Goal: Task Accomplishment & Management: Complete application form

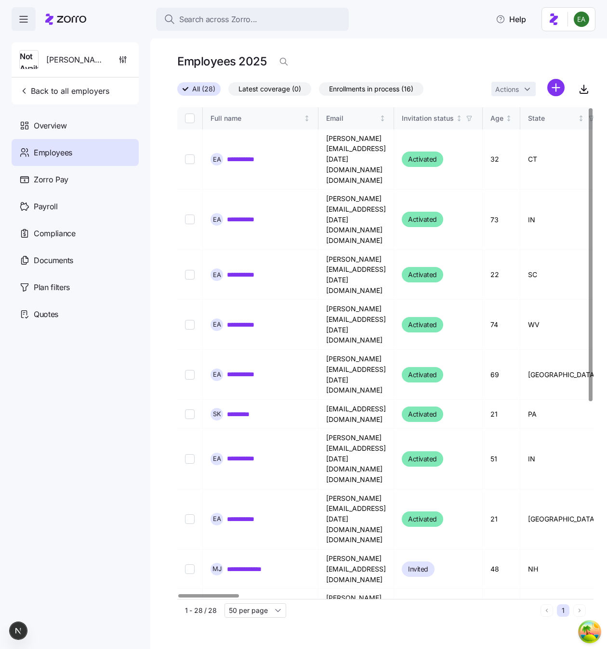
click at [130, 382] on nav "Not Available Erik & Chemimage Back to all employers Overview Employees Zorro P…" at bounding box center [75, 340] width 150 height 619
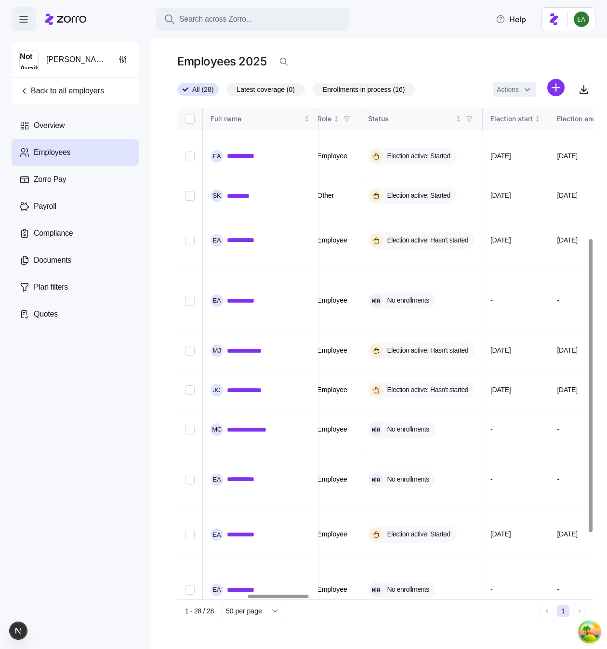
scroll to position [219, 514]
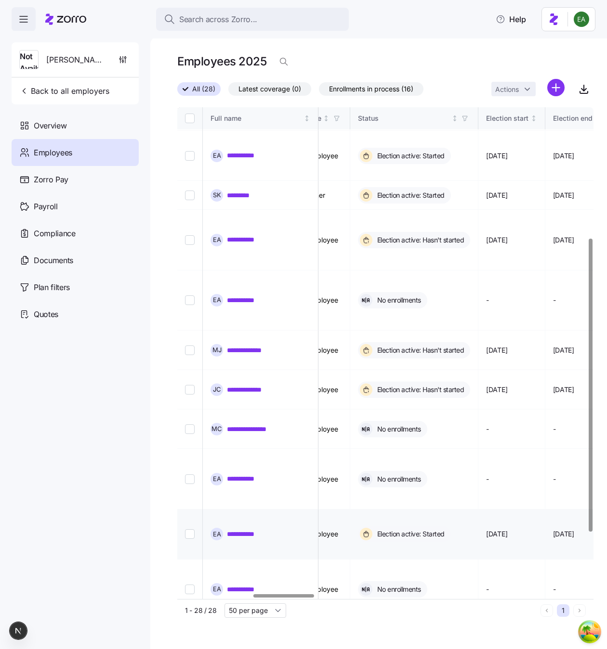
click at [236, 530] on link "**********" at bounding box center [246, 535] width 38 height 10
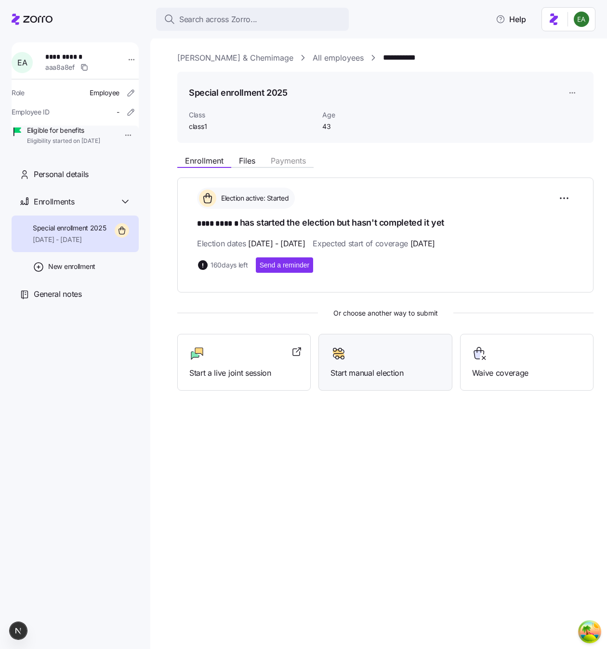
click at [412, 348] on div at bounding box center [384, 353] width 109 height 15
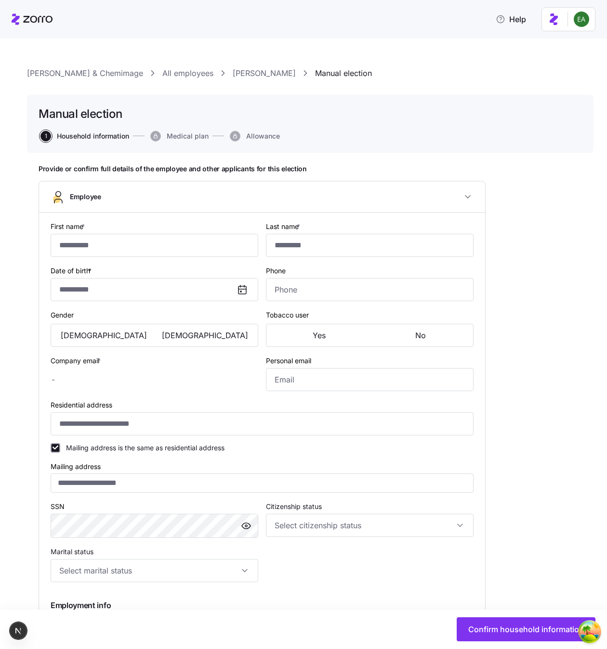
type input "****"
type input "******"
type input "[PERSON_NAME][EMAIL_ADDRESS][DATE][DOMAIN_NAME]"
type input "**********"
checkbox input "true"
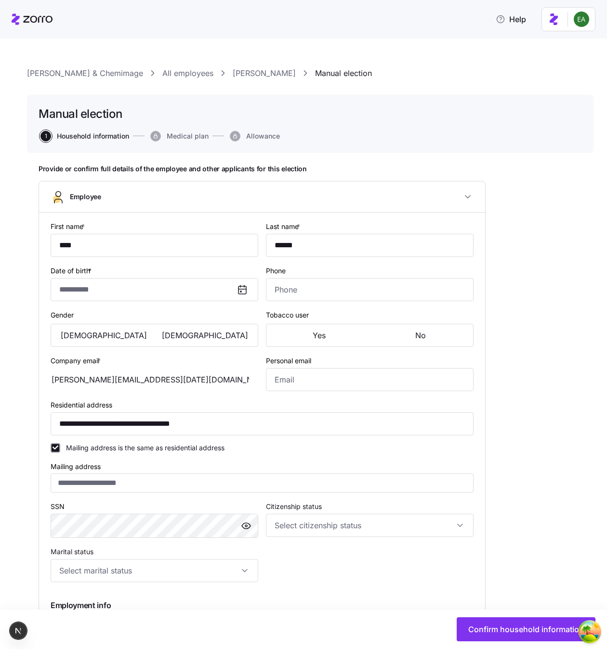
type input "**********"
type input "(208) 954-6053"
type input "class1"
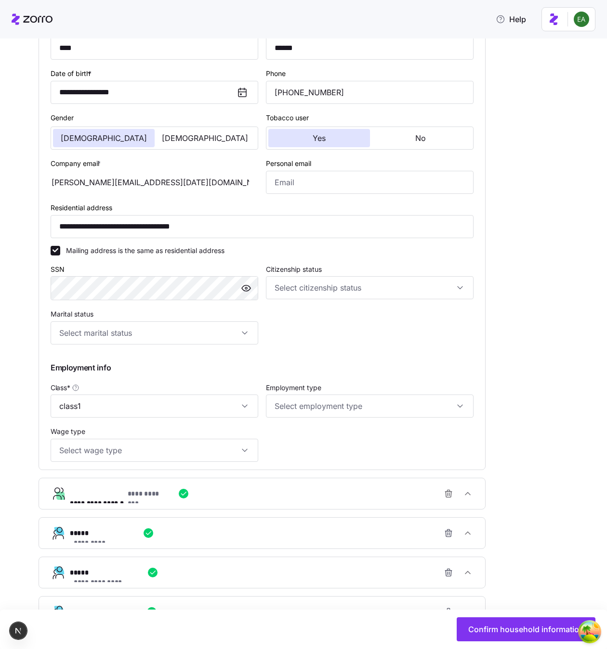
scroll to position [267, 0]
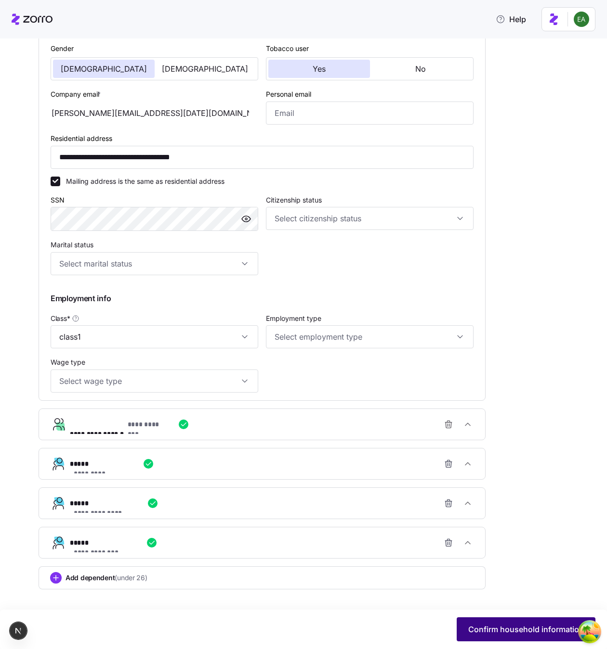
click at [513, 623] on button "Confirm household information" at bounding box center [525, 630] width 139 height 24
type input "**********"
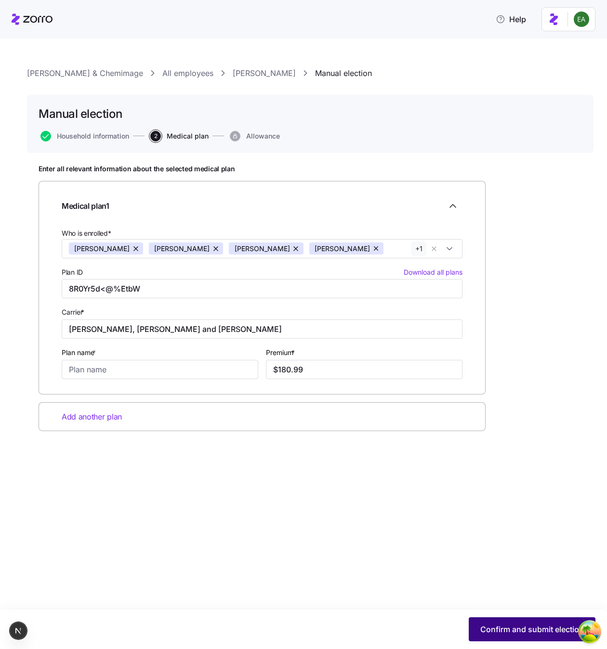
click at [525, 621] on button "Confirm and submit election" at bounding box center [531, 630] width 127 height 24
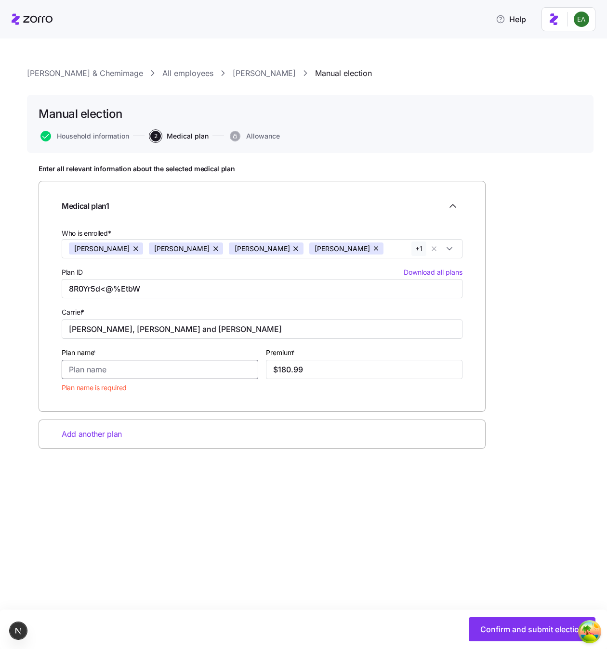
click at [138, 368] on input "Plan name *" at bounding box center [160, 369] width 196 height 19
click at [188, 291] on input "8R0Yr5d<@%EtbW" at bounding box center [262, 288] width 401 height 19
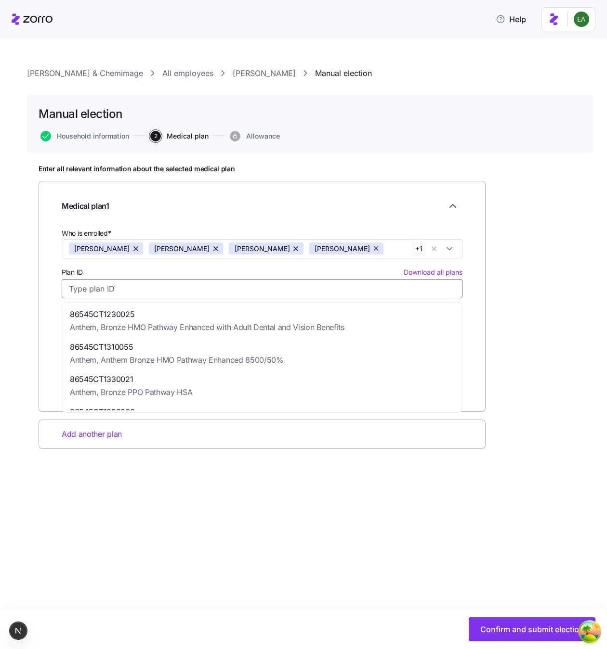
click at [184, 313] on span "86545CT1230025" at bounding box center [207, 315] width 274 height 12
type input "86545CT1230025"
type input "Anthem"
type input "Bronze HMO Pathway Enhanced with Adult Dental and Vision Benefits"
type input "$2,354.22"
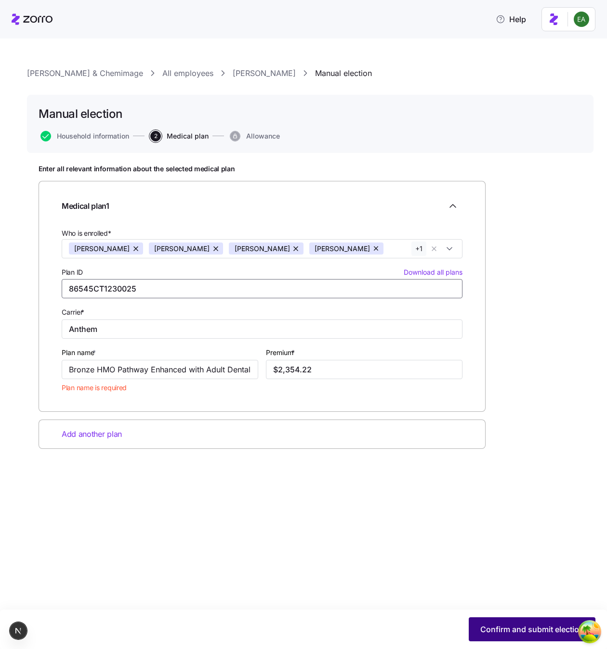
type input "86545CT1230025"
click at [513, 627] on span "Confirm and submit election" at bounding box center [532, 630] width 104 height 12
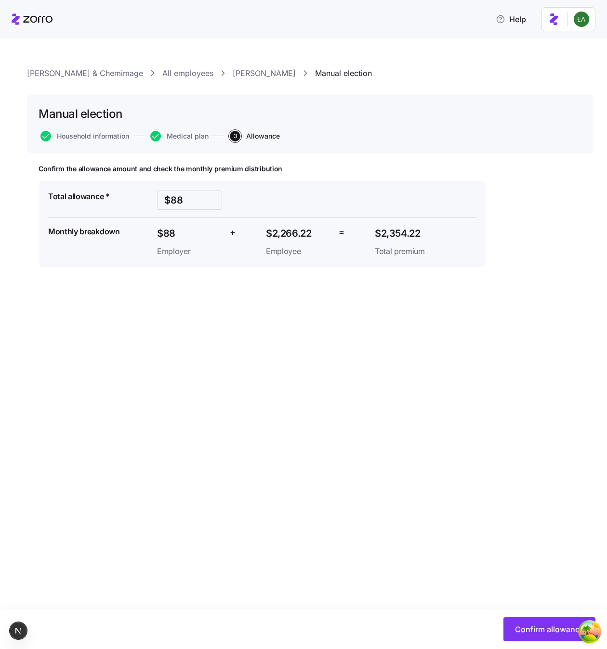
click at [233, 73] on link "[PERSON_NAME]" at bounding box center [264, 73] width 63 height 12
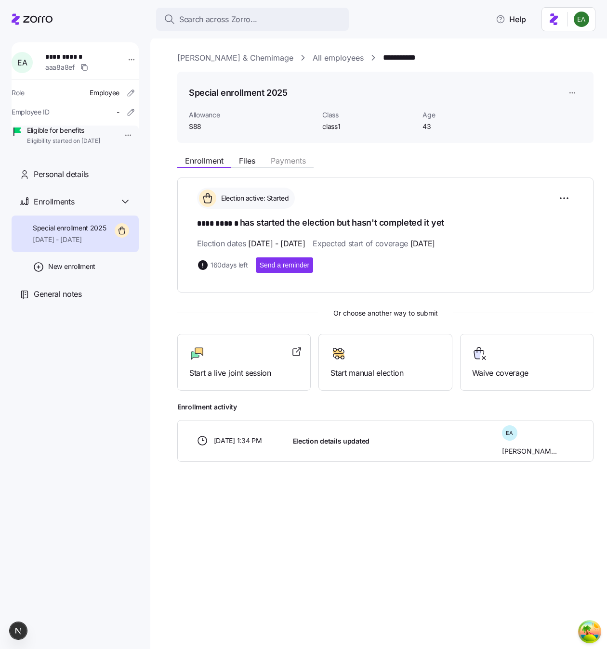
click at [366, 490] on div "**********" at bounding box center [385, 280] width 416 height 456
click at [395, 349] on div at bounding box center [384, 353] width 109 height 15
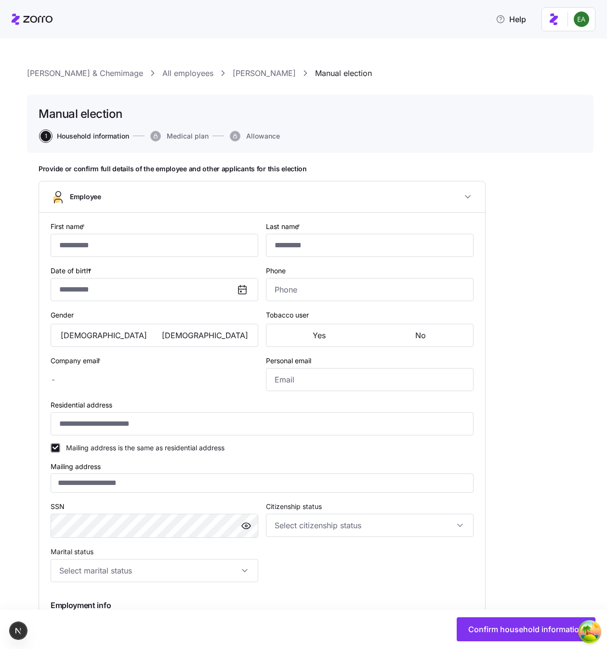
type input "****"
type input "******"
type input "[PERSON_NAME][EMAIL_ADDRESS][DATE][DOMAIN_NAME]"
type input "**********"
checkbox input "true"
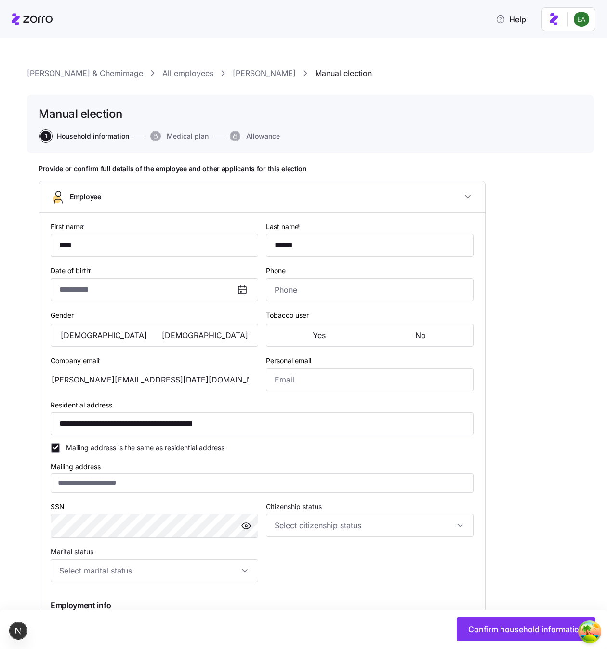
type input "**********"
type input "(208) 954-6053"
type input "class1"
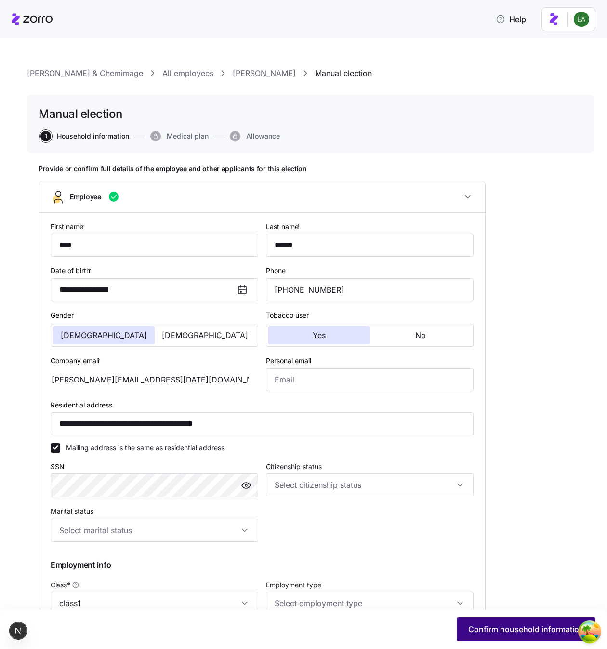
click at [538, 630] on span "Confirm household information" at bounding box center [526, 630] width 116 height 12
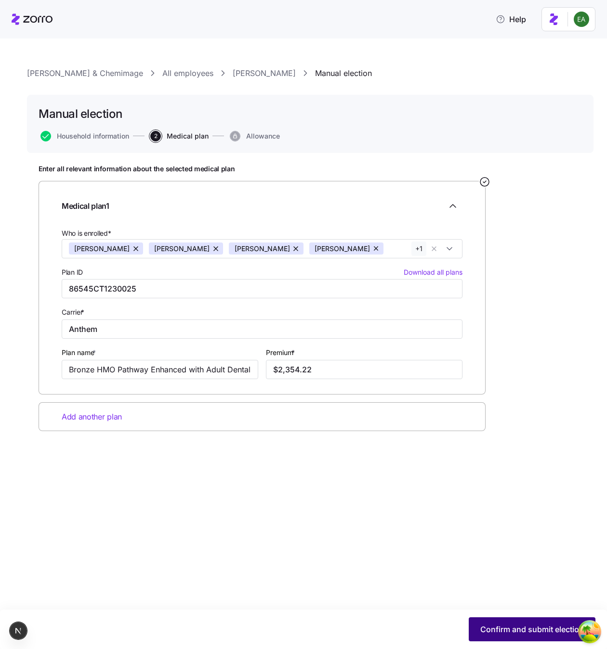
click at [525, 630] on span "Confirm and submit election" at bounding box center [532, 630] width 104 height 12
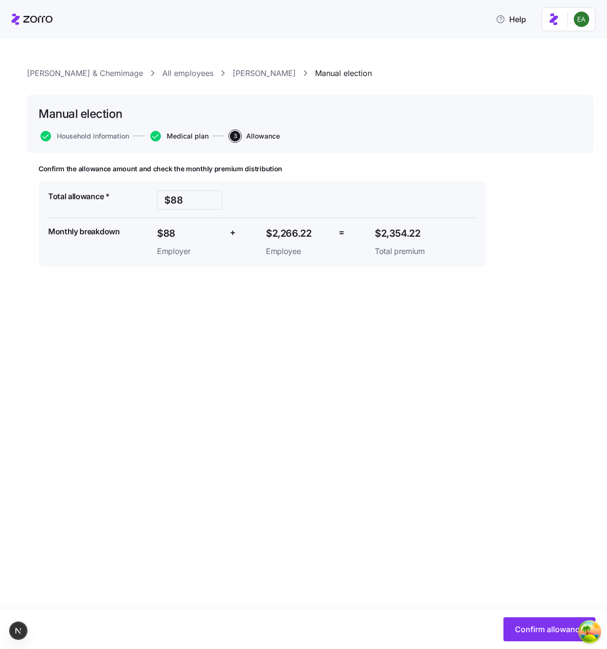
click at [184, 137] on span "Medical plan" at bounding box center [188, 136] width 42 height 7
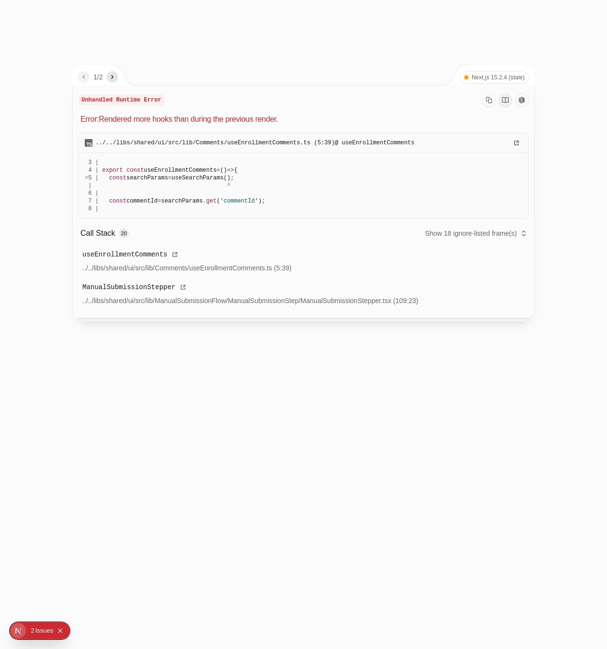
click at [355, 447] on div at bounding box center [303, 324] width 607 height 649
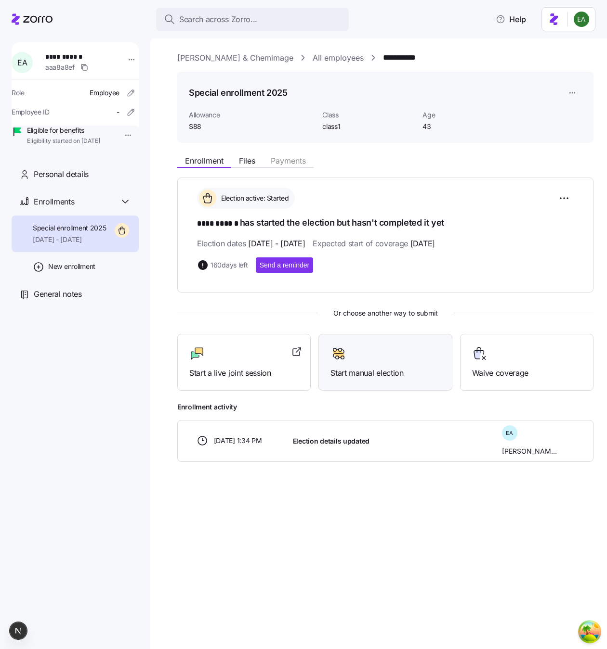
click at [377, 363] on div "Start manual election" at bounding box center [384, 362] width 109 height 33
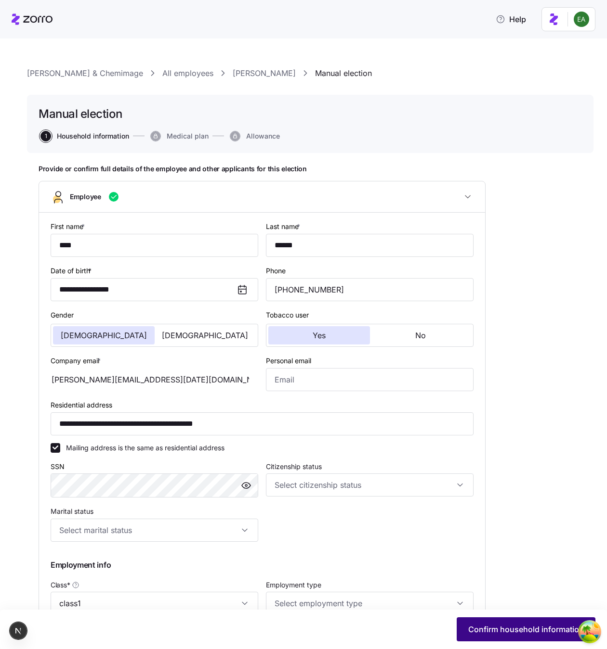
click at [523, 633] on span "Confirm household information" at bounding box center [526, 630] width 116 height 12
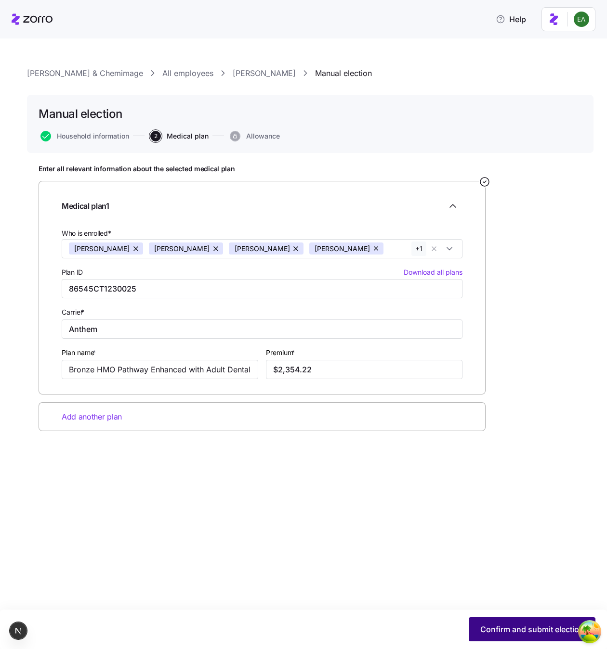
click at [524, 626] on span "Confirm and submit election" at bounding box center [532, 630] width 104 height 12
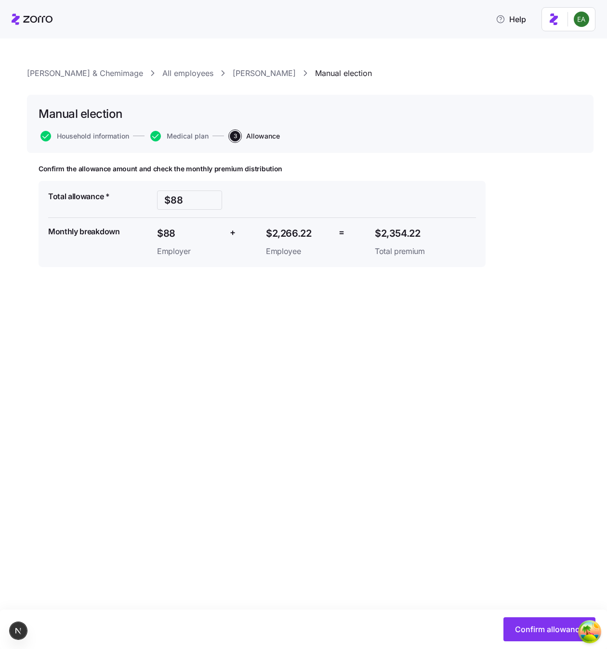
click at [233, 77] on link "[PERSON_NAME]" at bounding box center [264, 73] width 63 height 12
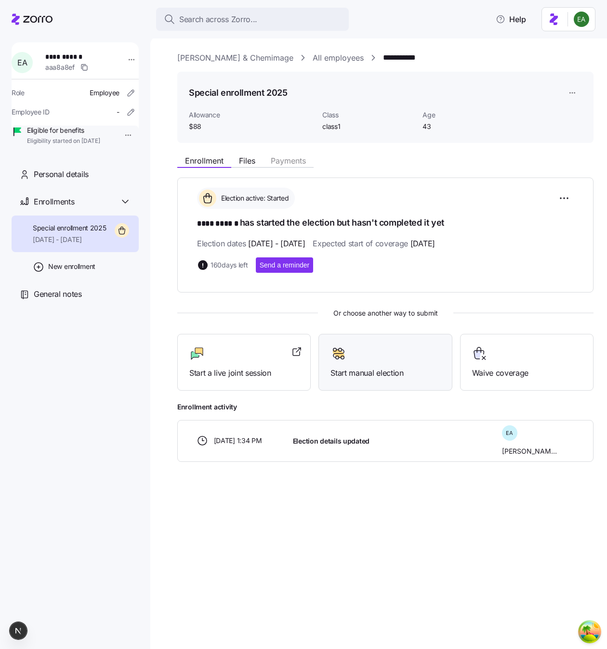
click at [368, 373] on span "Start manual election" at bounding box center [384, 373] width 109 height 12
click at [368, 353] on div at bounding box center [384, 353] width 109 height 15
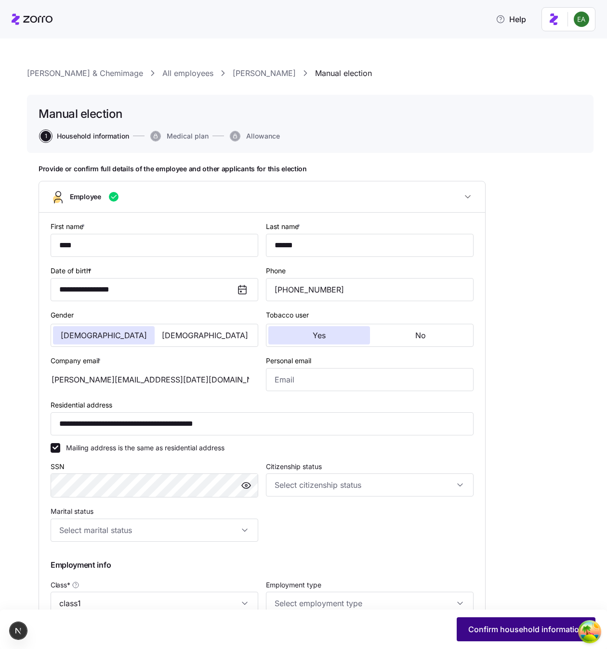
click at [510, 623] on button "Confirm household information" at bounding box center [525, 630] width 139 height 24
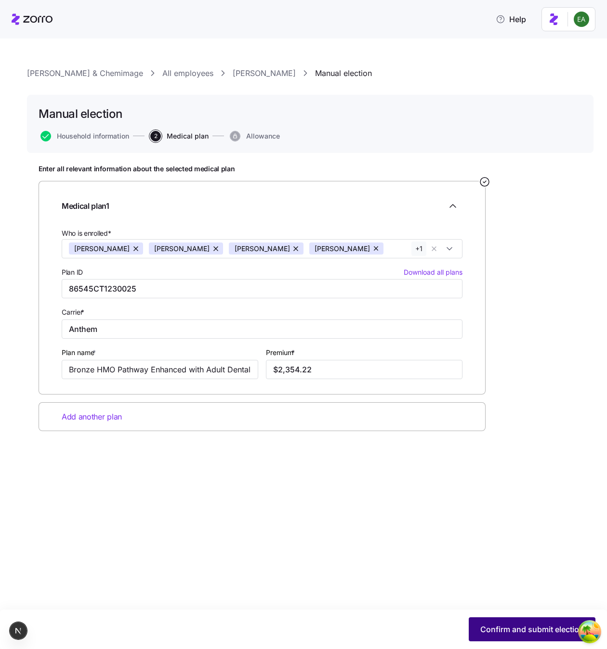
click at [547, 624] on span "Confirm and submit election" at bounding box center [532, 630] width 104 height 12
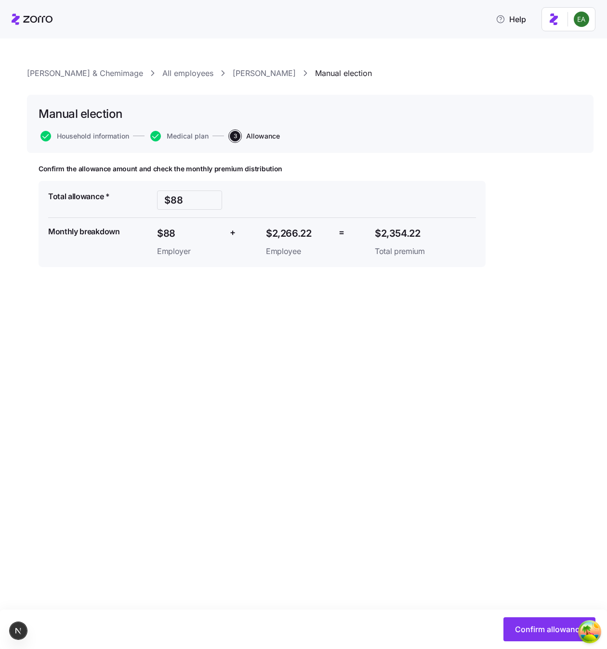
click at [233, 72] on link "[PERSON_NAME]" at bounding box center [264, 73] width 63 height 12
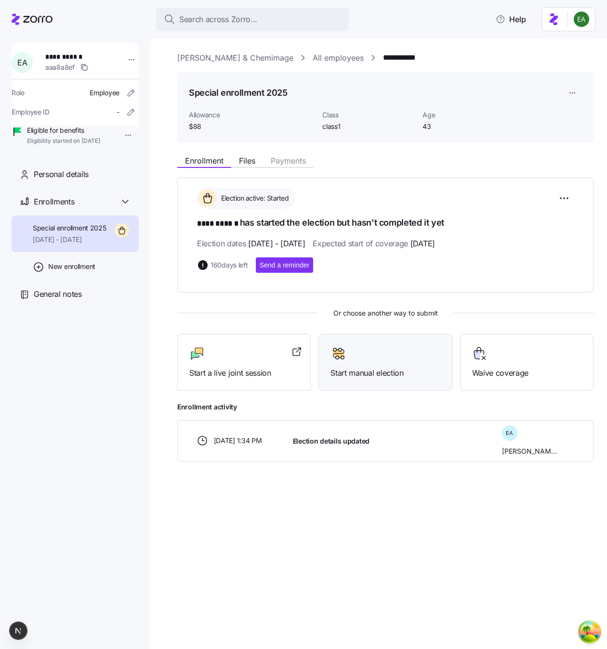
click at [391, 369] on span "Start manual election" at bounding box center [384, 373] width 109 height 12
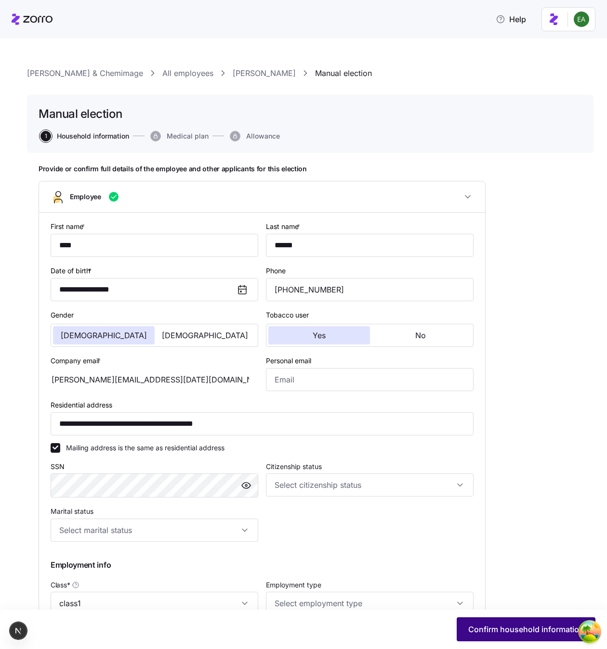
click at [520, 623] on button "Confirm household information" at bounding box center [525, 630] width 139 height 24
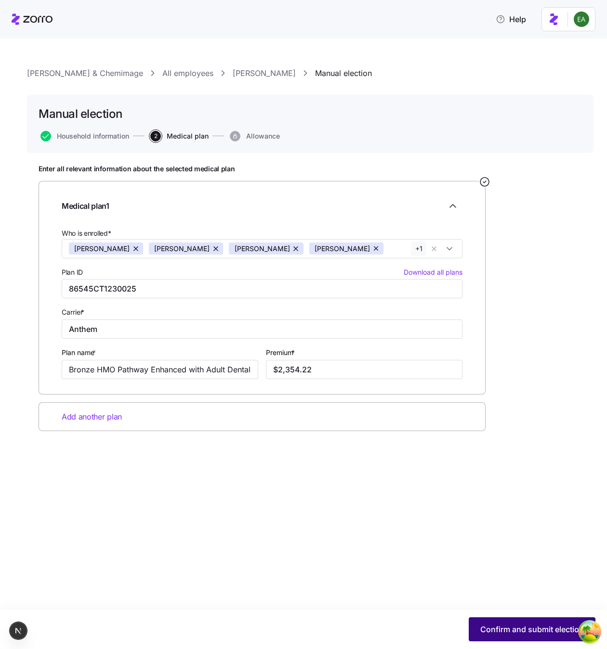
click at [523, 621] on button "Confirm and submit election" at bounding box center [531, 630] width 127 height 24
click at [572, 263] on div "Enter all relevant information about the selected medical plan Medical plan 1 W…" at bounding box center [310, 322] width 543 height 315
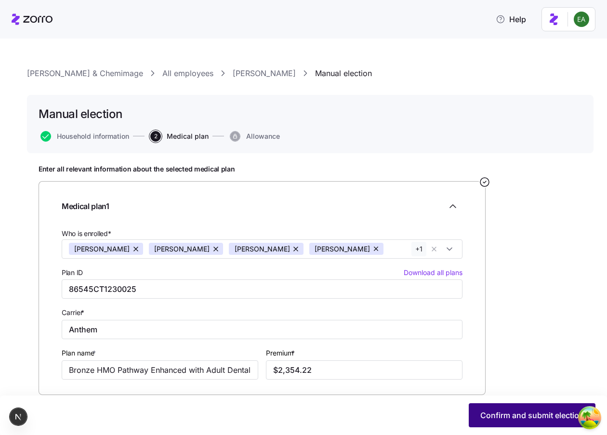
click at [510, 412] on span "Confirm and submit election" at bounding box center [532, 415] width 104 height 12
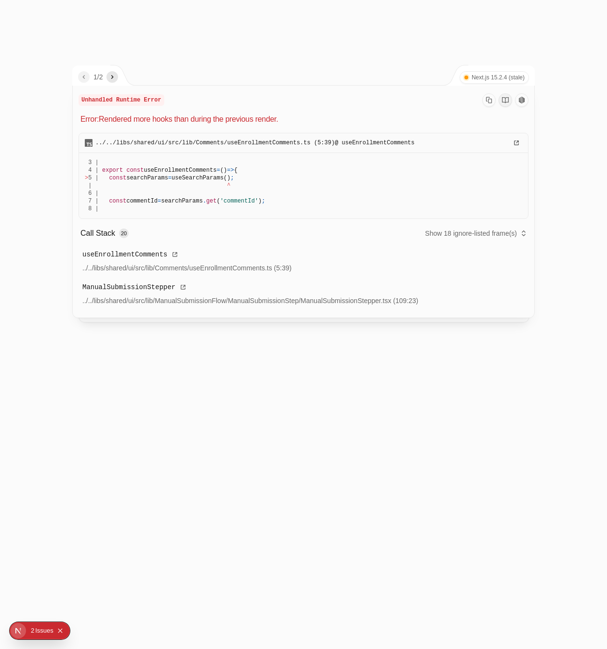
click at [358, 364] on div at bounding box center [303, 324] width 607 height 649
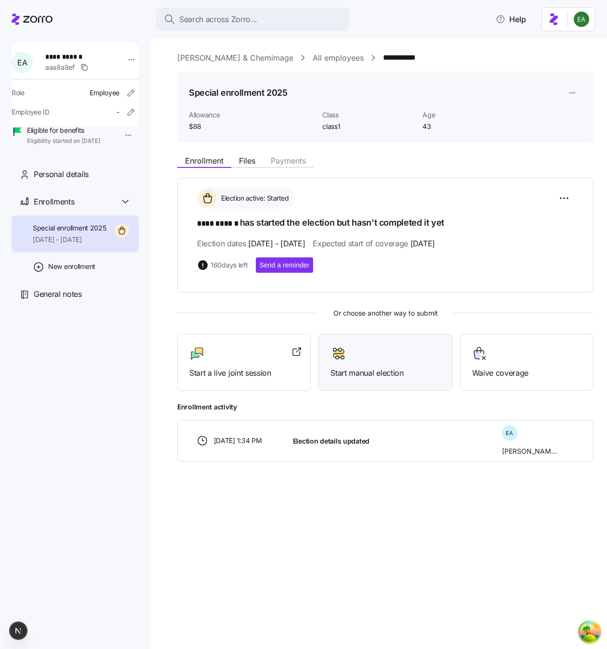
click at [390, 377] on span "Start manual election" at bounding box center [384, 373] width 109 height 12
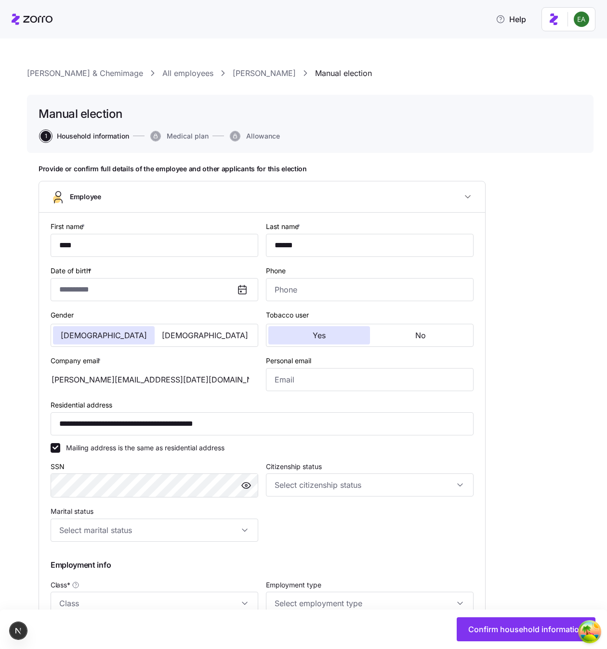
type input "**********"
type input "[PHONE_NUMBER]"
type input "class1"
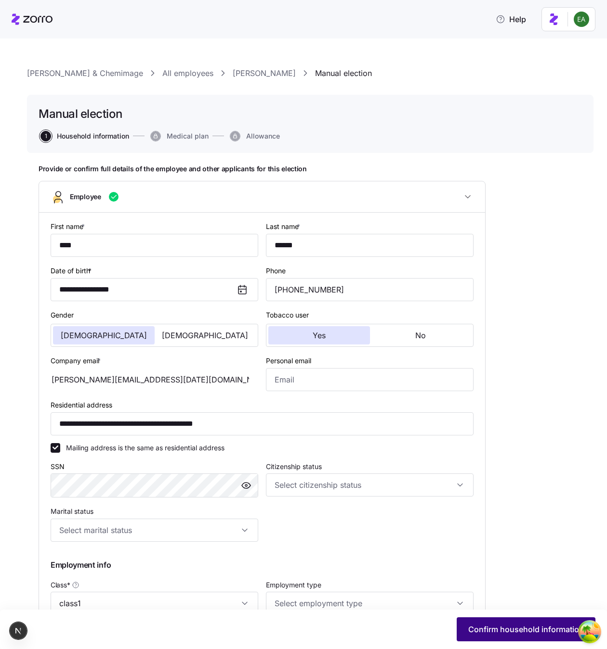
click at [502, 624] on span "Confirm household information" at bounding box center [526, 630] width 116 height 12
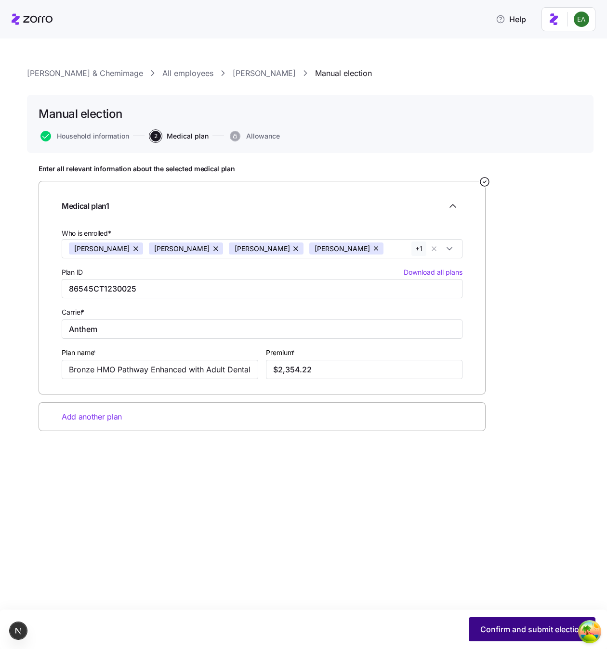
click at [505, 627] on span "Confirm and submit election" at bounding box center [532, 630] width 104 height 12
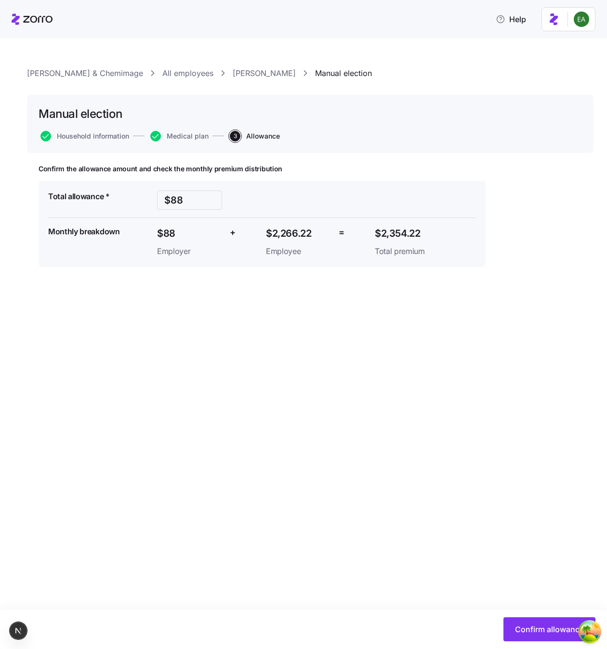
click at [233, 73] on link "[PERSON_NAME]" at bounding box center [264, 73] width 63 height 12
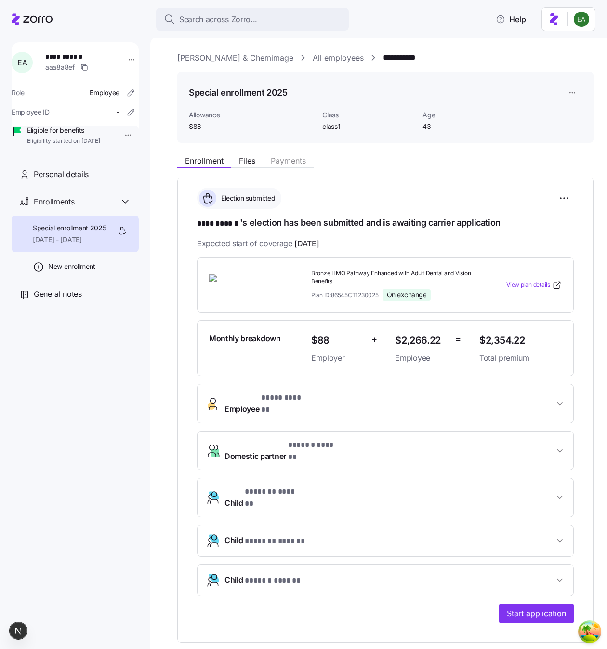
click at [381, 210] on div "**********" at bounding box center [385, 406] width 376 height 436
click at [561, 196] on html "**********" at bounding box center [303, 322] width 607 height 644
click at [528, 253] on div "Reset election" at bounding box center [520, 252] width 96 height 15
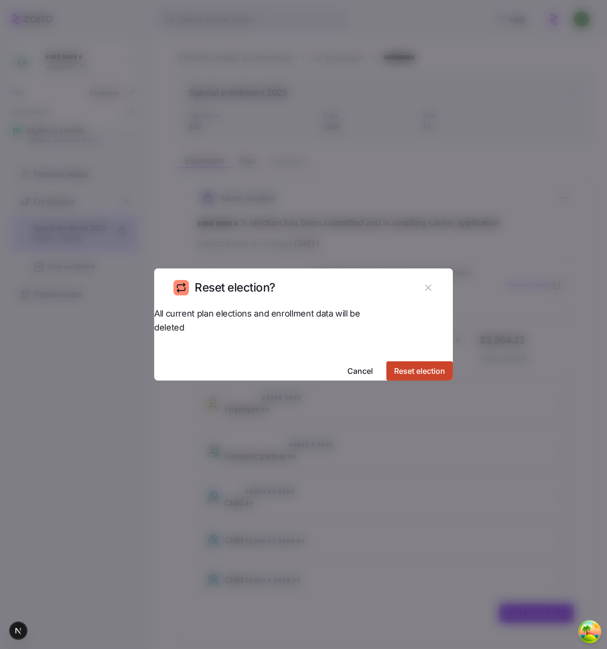
click at [402, 365] on span "Reset election" at bounding box center [419, 371] width 51 height 12
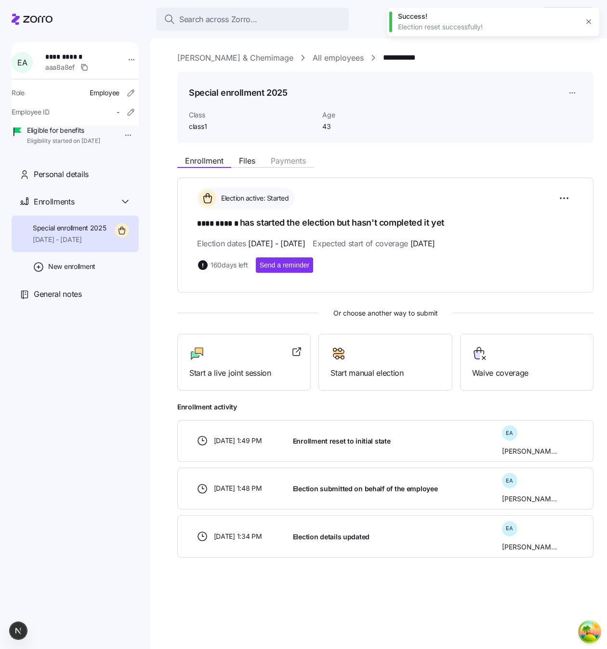
click at [542, 248] on div "Election dates 10/05/2025 - 03/22/2026 Expected start of coverage 03/22/2026" at bounding box center [385, 244] width 376 height 12
click at [404, 361] on div "Start manual election" at bounding box center [384, 362] width 109 height 33
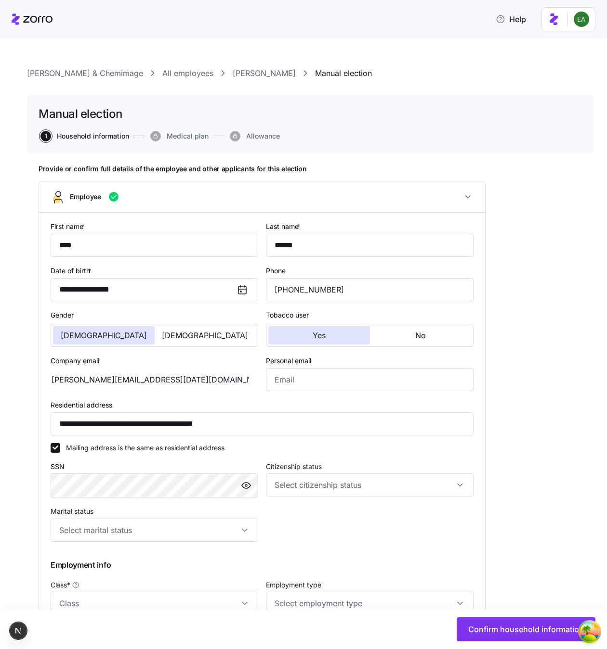
type input "class1"
click at [505, 625] on span "Confirm household information" at bounding box center [526, 630] width 116 height 12
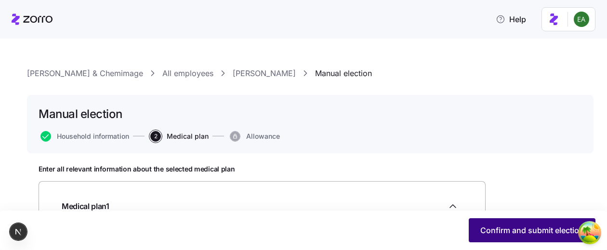
click at [487, 230] on span "Confirm and submit election" at bounding box center [532, 230] width 104 height 12
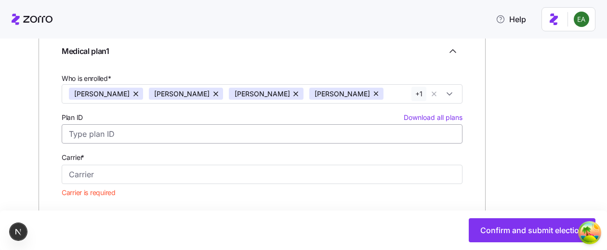
scroll to position [142, 0]
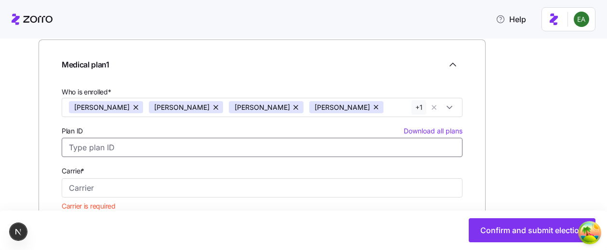
click at [166, 146] on input "Plan ID Download all plans" at bounding box center [262, 147] width 401 height 19
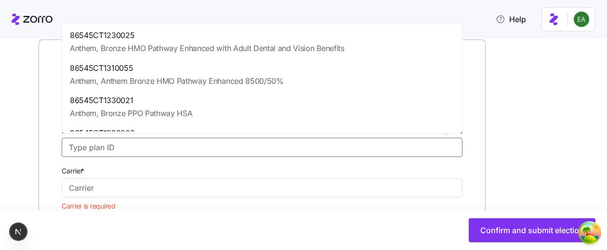
click at [158, 66] on span "86545CT1310055" at bounding box center [177, 68] width 214 height 12
type input "86545CT1310055"
type input "Anthem"
type input "Anthem Bronze HMO Pathway Enhanced 8500/50%"
type input "$2,386.57"
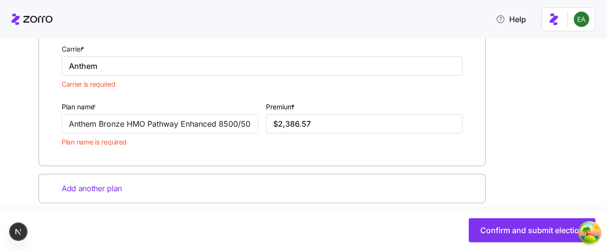
scroll to position [267, 0]
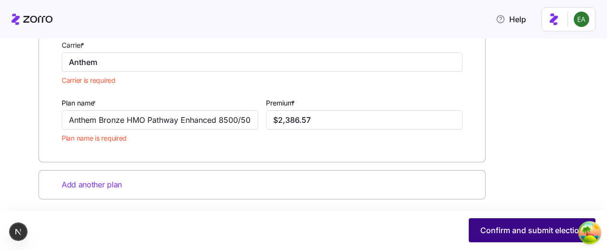
click at [502, 227] on span "Confirm and submit election" at bounding box center [532, 230] width 104 height 12
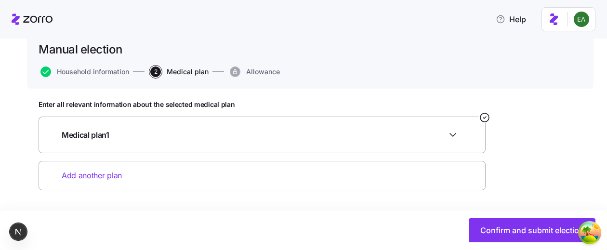
scroll to position [65, 0]
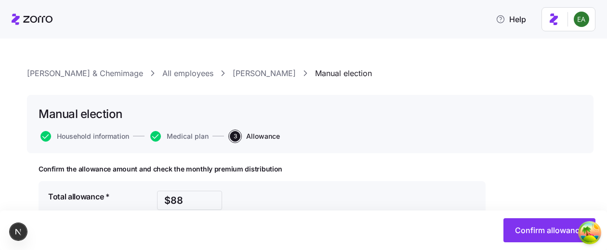
click at [233, 72] on link "[PERSON_NAME]" at bounding box center [264, 73] width 63 height 12
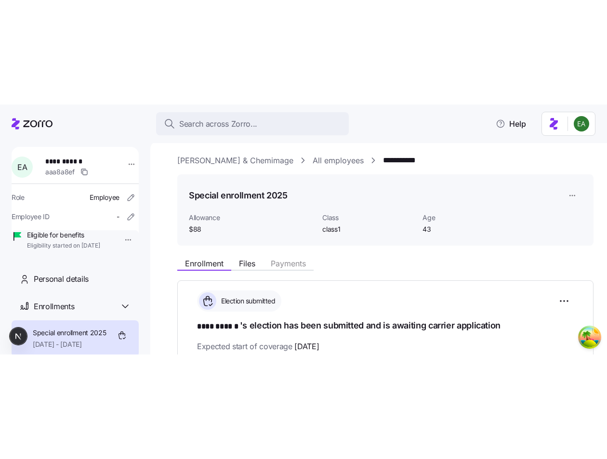
scroll to position [3, 0]
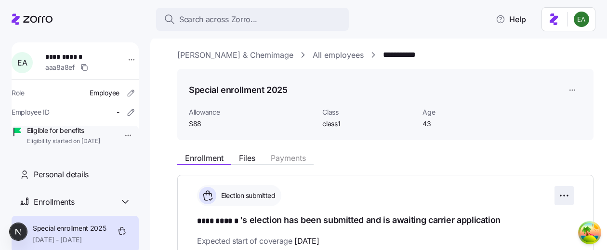
click at [566, 191] on html "**********" at bounding box center [303, 122] width 607 height 244
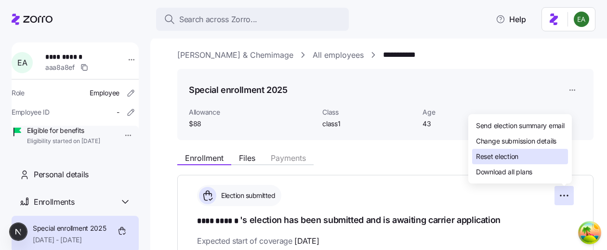
click at [550, 156] on div "Reset election" at bounding box center [520, 156] width 96 height 15
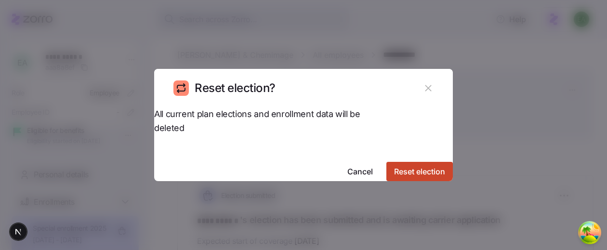
click at [427, 162] on button "Reset election" at bounding box center [419, 171] width 66 height 19
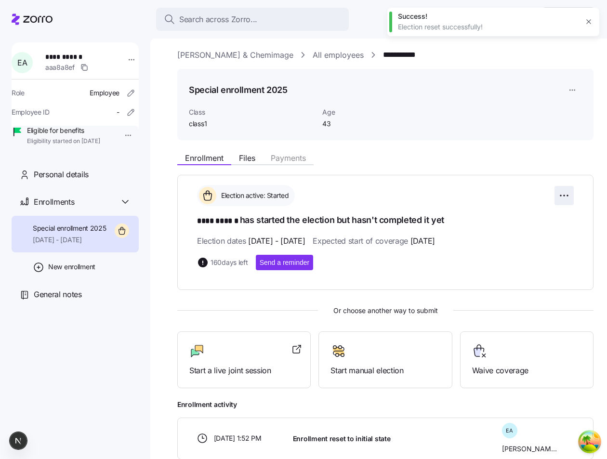
click at [560, 194] on html "**********" at bounding box center [303, 226] width 607 height 453
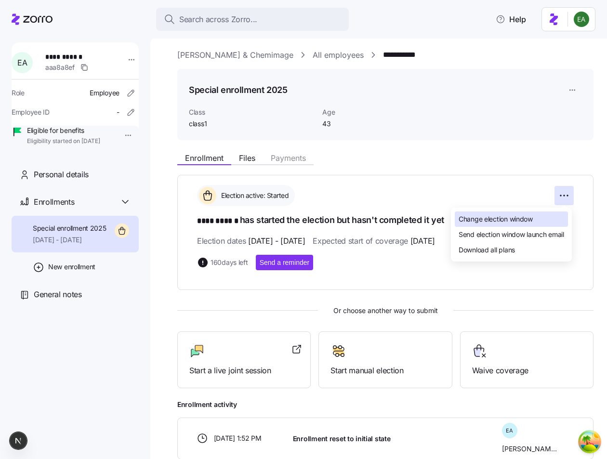
click at [540, 215] on div "Change election window" at bounding box center [510, 218] width 113 height 15
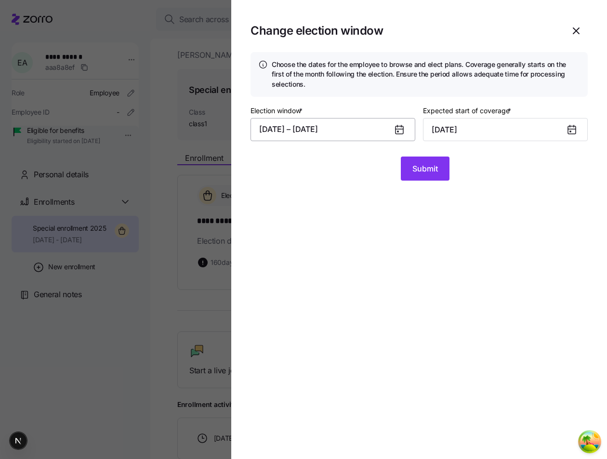
click at [373, 136] on button "10/05/2025 – 03/22/2026" at bounding box center [332, 129] width 165 height 23
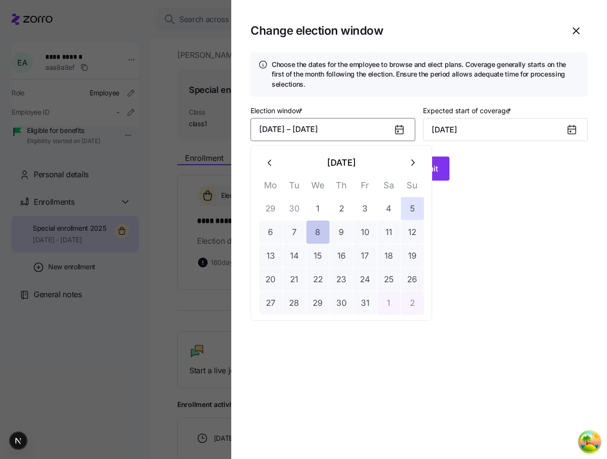
click at [324, 230] on button "8" at bounding box center [317, 231] width 23 height 23
click at [412, 213] on button "5" at bounding box center [412, 208] width 23 height 23
type input "November 1, 2025"
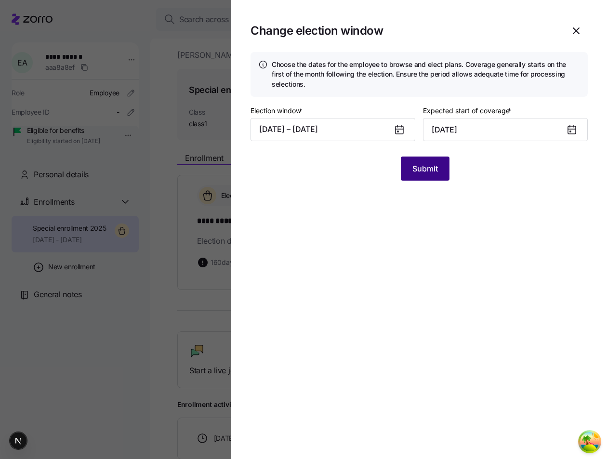
click at [432, 169] on span "Submit" at bounding box center [425, 169] width 26 height 12
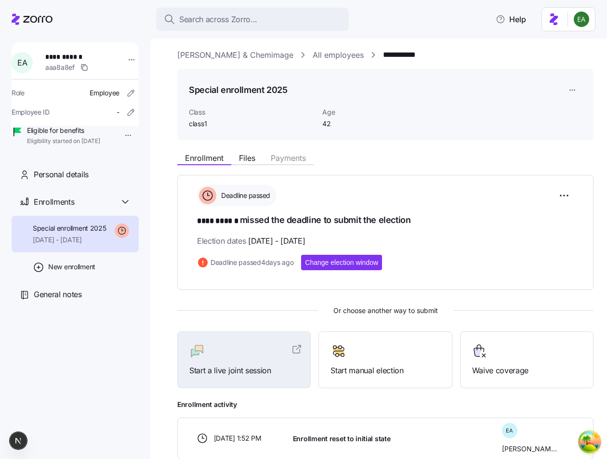
click at [512, 244] on div "Election dates 10/05/2025 - 10/08/2025" at bounding box center [385, 241] width 376 height 12
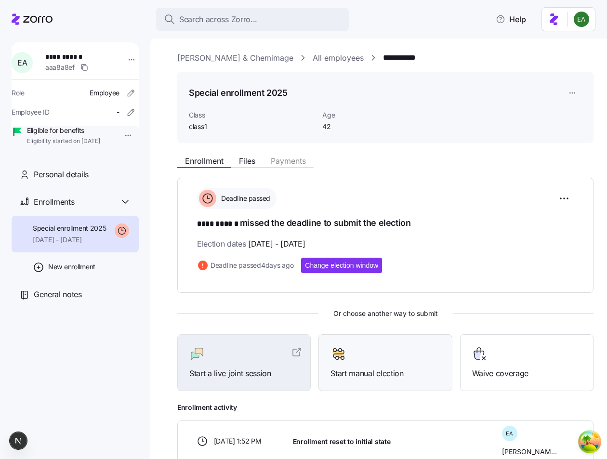
click at [372, 350] on div at bounding box center [384, 353] width 109 height 15
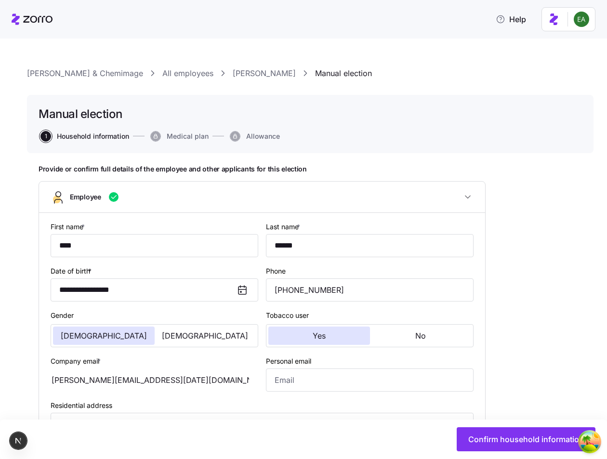
type input "class1"
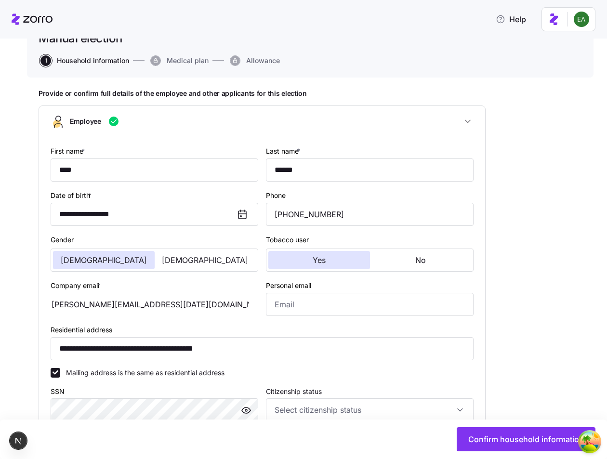
scroll to position [105, 0]
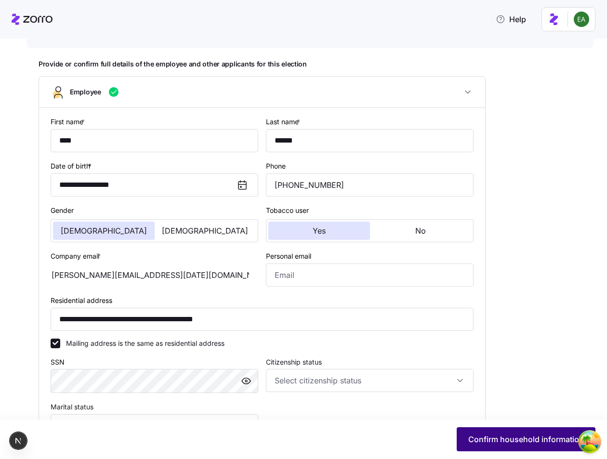
click at [485, 442] on span "Confirm household information" at bounding box center [526, 439] width 116 height 12
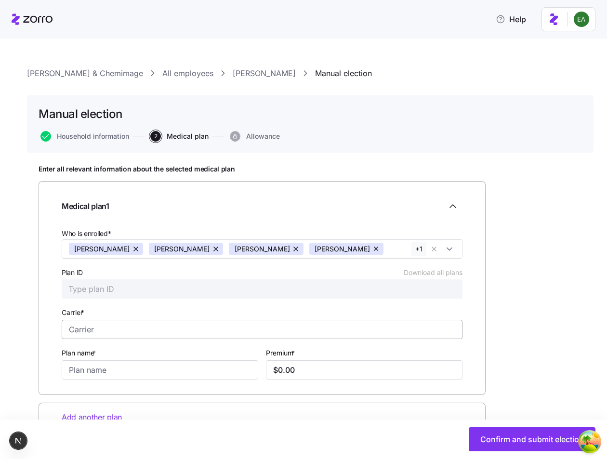
scroll to position [32, 0]
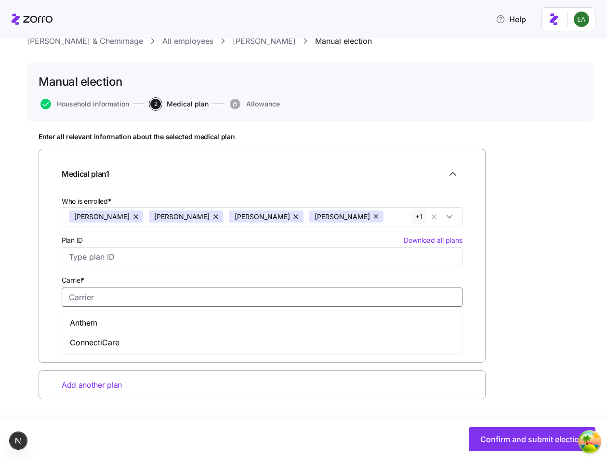
click at [277, 289] on input "Carrier *" at bounding box center [262, 296] width 401 height 19
click at [243, 258] on input "Plan ID Download all plans" at bounding box center [262, 256] width 401 height 19
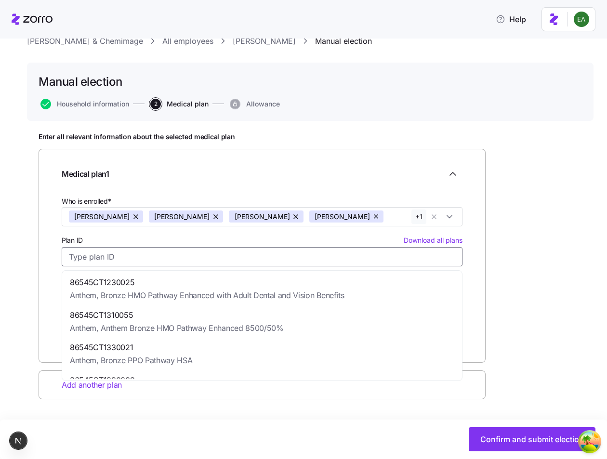
click at [244, 300] on span "Anthem, Bronze HMO Pathway Enhanced with Adult Dental and Vision Benefits" at bounding box center [207, 295] width 274 height 12
type input "86545CT1230025"
type input "Anthem"
type input "Bronze HMO Pathway Enhanced with Adult Dental and Vision Benefits"
type input "$2,021.85"
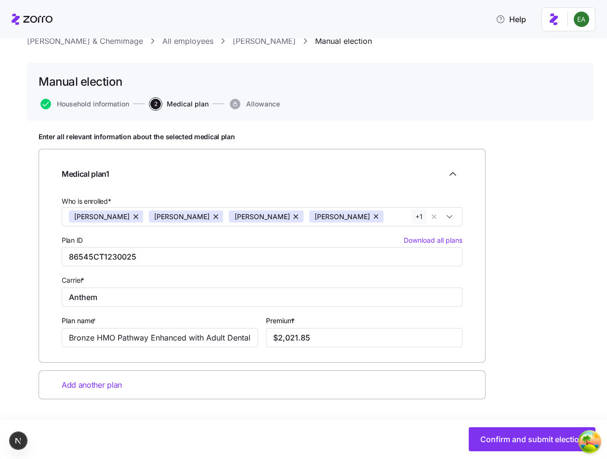
click at [551, 311] on div "Enter all relevant information about the selected medical plan Medical plan 1 W…" at bounding box center [310, 289] width 543 height 315
click at [507, 430] on button "Confirm and submit election" at bounding box center [531, 439] width 127 height 24
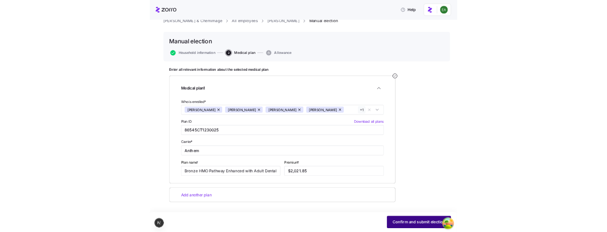
scroll to position [0, 0]
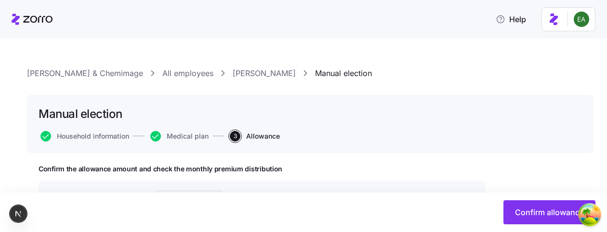
click at [233, 72] on link "[PERSON_NAME]" at bounding box center [264, 73] width 63 height 12
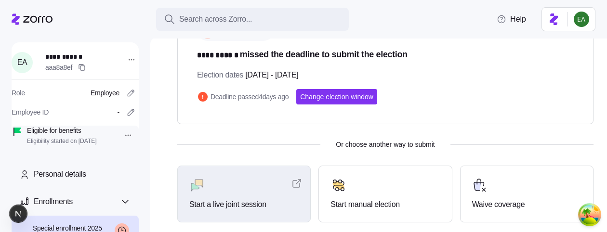
scroll to position [176, 0]
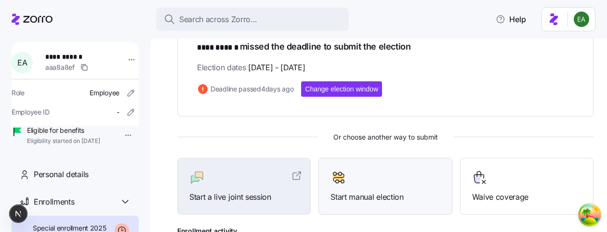
click at [401, 173] on div at bounding box center [384, 177] width 109 height 15
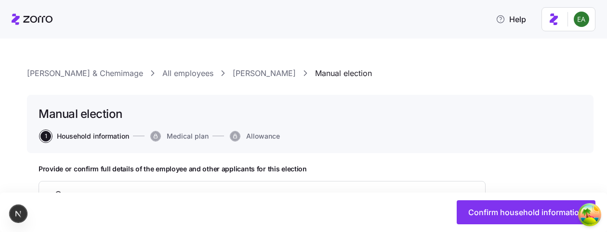
type input "****"
type input "******"
type input "erik.a+oct-25-2022-1@myzorro.co"
type input "**********"
checkbox input "true"
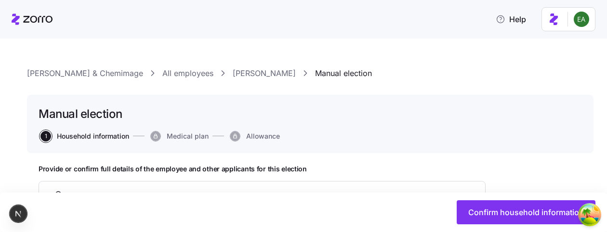
type input "**********"
type input "(208) 954-6053"
type input "class1"
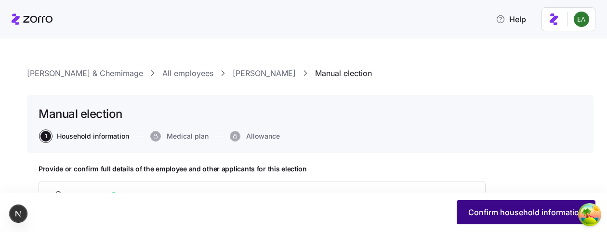
click at [502, 209] on span "Confirm household information" at bounding box center [526, 213] width 116 height 12
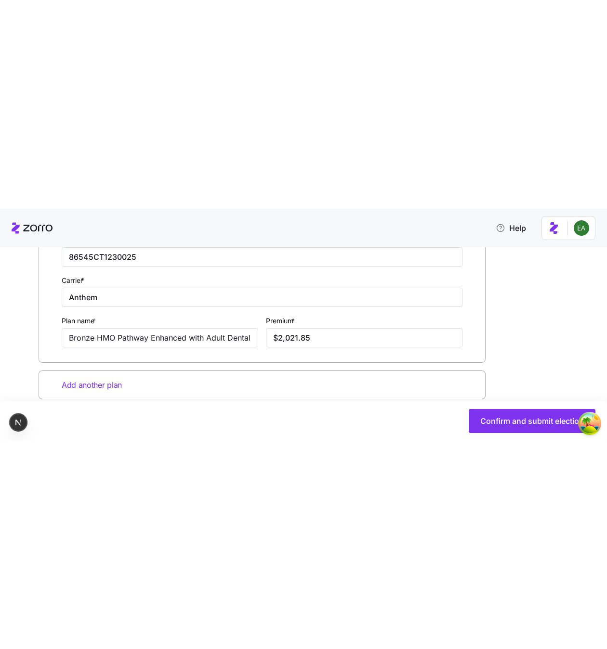
scroll to position [235, 0]
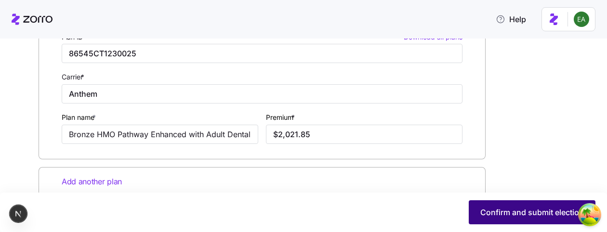
click at [503, 212] on span "Confirm and submit election" at bounding box center [532, 213] width 104 height 12
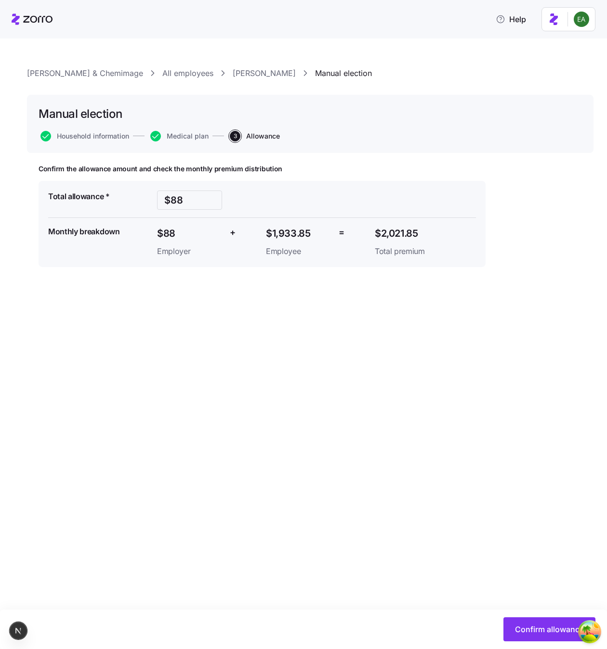
click at [233, 72] on link "[PERSON_NAME]" at bounding box center [264, 73] width 63 height 12
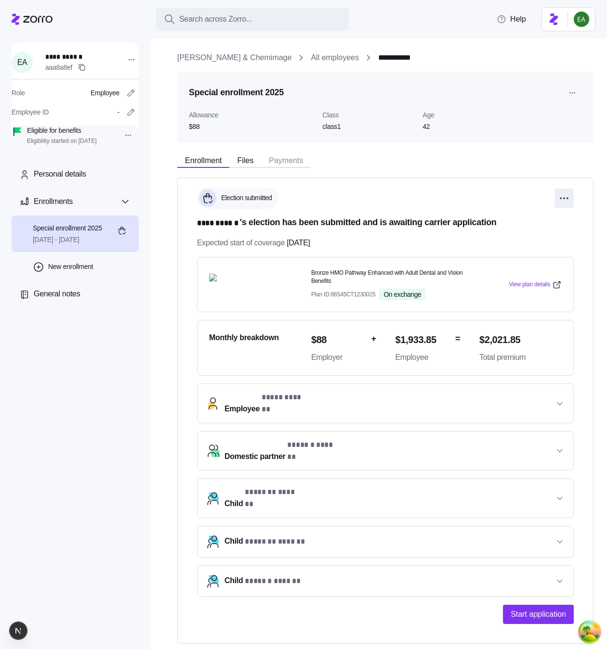
click at [567, 195] on html "**********" at bounding box center [303, 322] width 607 height 644
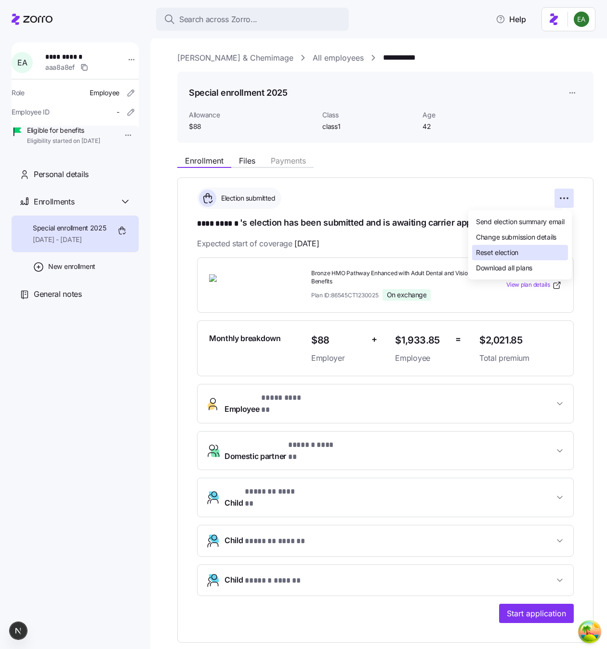
click at [536, 252] on div "Reset election" at bounding box center [520, 252] width 96 height 15
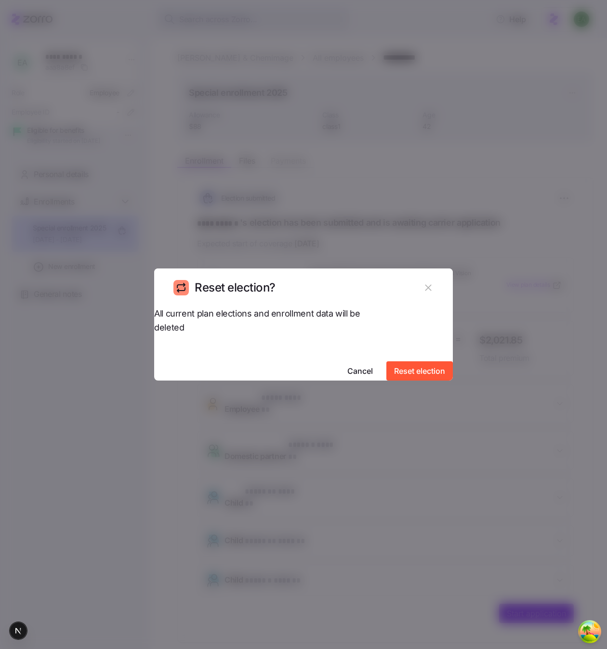
click at [403, 373] on div "All current plan elections and enrollment data will be deleted Cancel Reset ele…" at bounding box center [303, 344] width 298 height 74
click at [402, 367] on button "Reset election" at bounding box center [419, 371] width 66 height 19
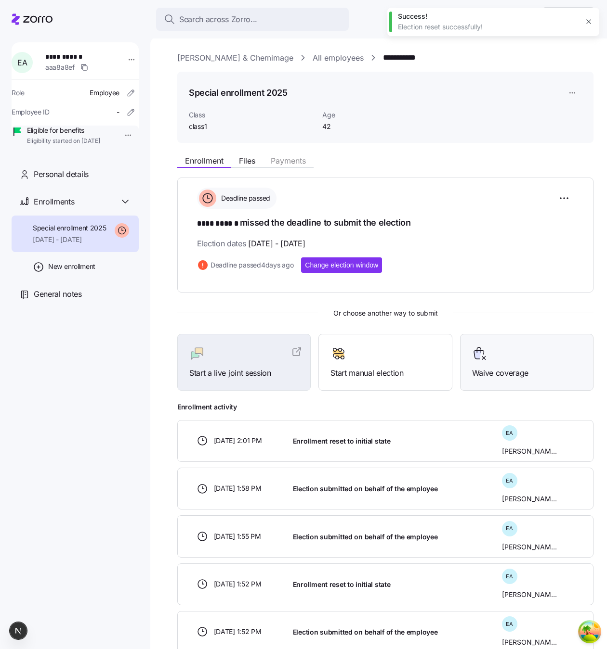
click at [519, 351] on div at bounding box center [526, 353] width 109 height 15
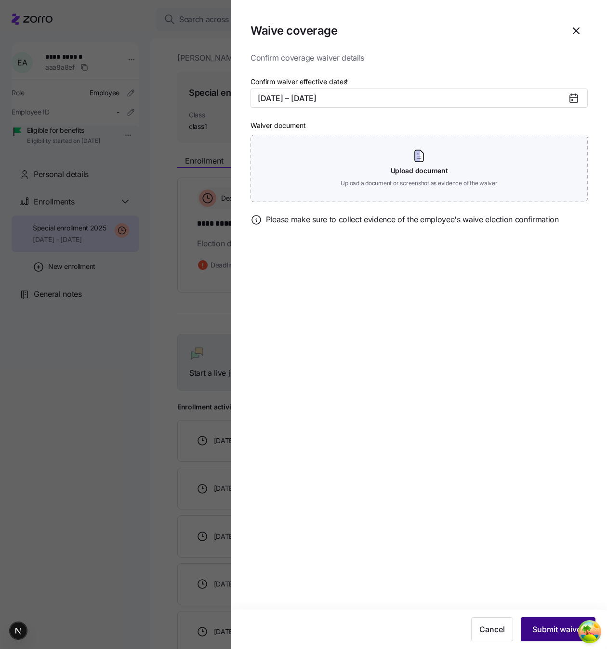
click at [555, 631] on span "Submit waiver" at bounding box center [558, 630] width 52 height 12
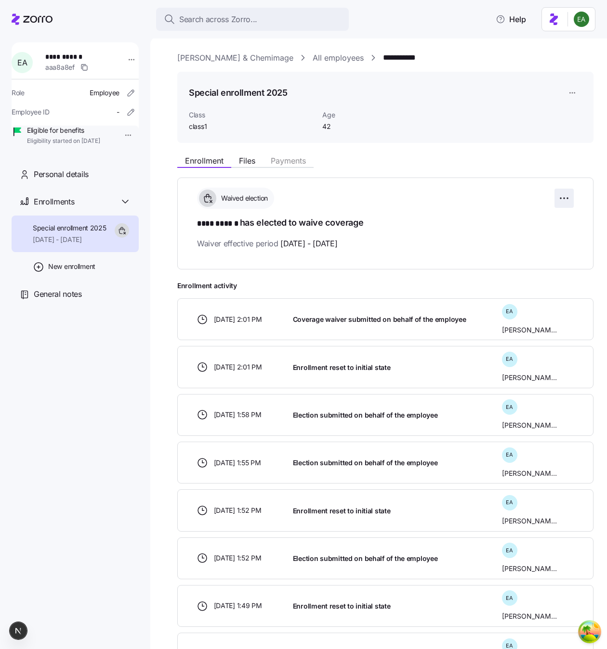
click at [560, 195] on html "**********" at bounding box center [303, 322] width 607 height 644
click at [542, 252] on div "Reset election" at bounding box center [517, 252] width 102 height 15
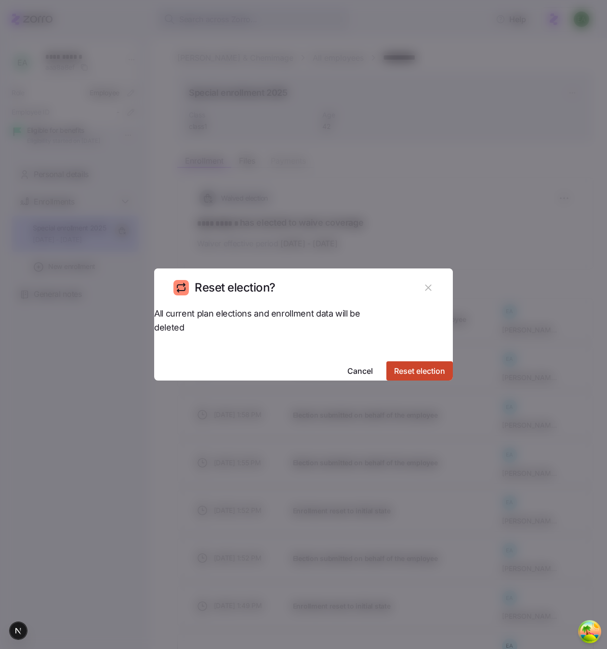
click at [413, 365] on span "Reset election" at bounding box center [419, 371] width 51 height 12
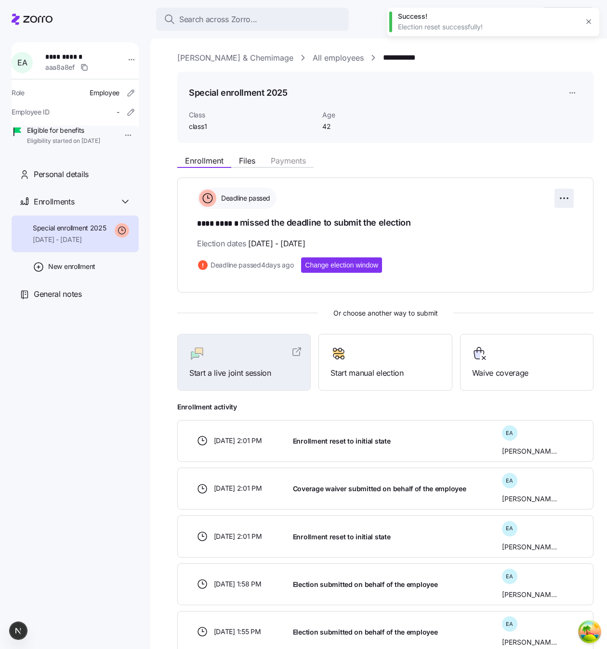
click at [562, 197] on html "**********" at bounding box center [303, 322] width 607 height 644
click at [434, 286] on html "**********" at bounding box center [303, 322] width 607 height 644
click at [470, 358] on div "Waive coverage" at bounding box center [526, 362] width 133 height 57
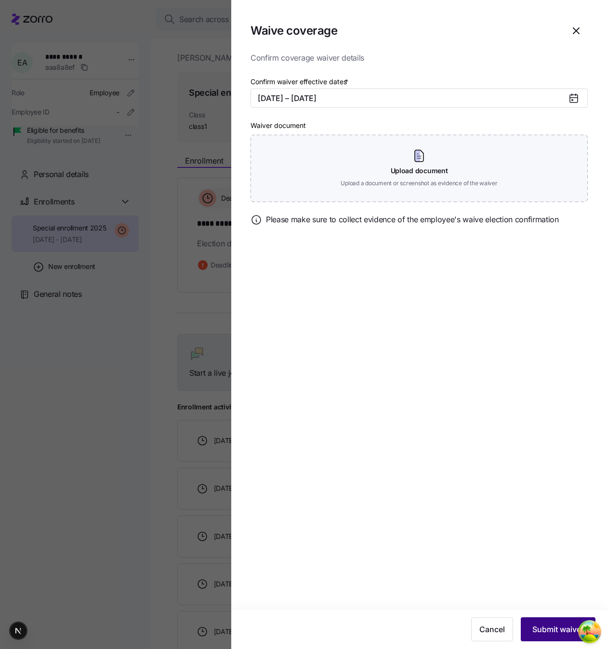
click at [559, 629] on span "Submit waiver" at bounding box center [558, 630] width 52 height 12
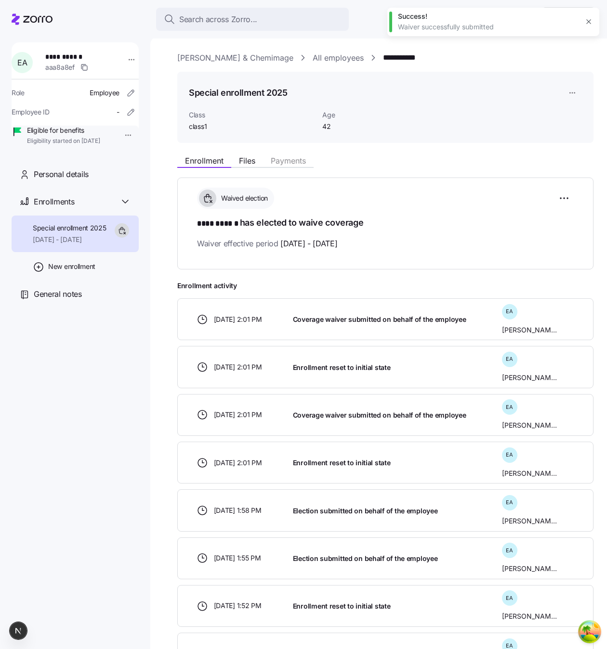
click at [470, 235] on div "Waived election **** ****** has elected to waive coverage Waiver effective peri…" at bounding box center [385, 219] width 376 height 62
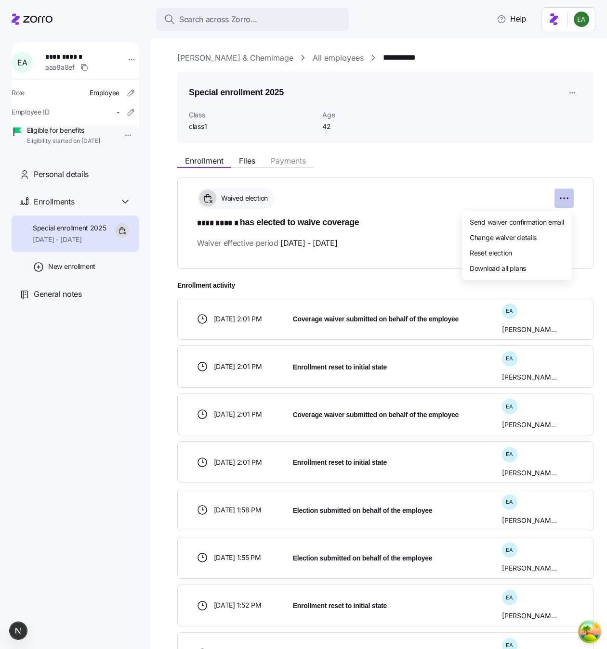
click at [558, 194] on html "**********" at bounding box center [303, 322] width 607 height 644
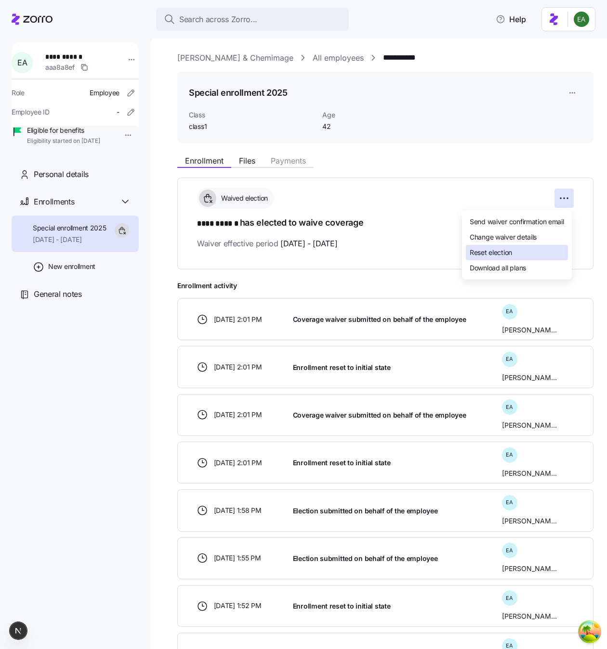
click at [542, 256] on div "Reset election" at bounding box center [517, 252] width 102 height 15
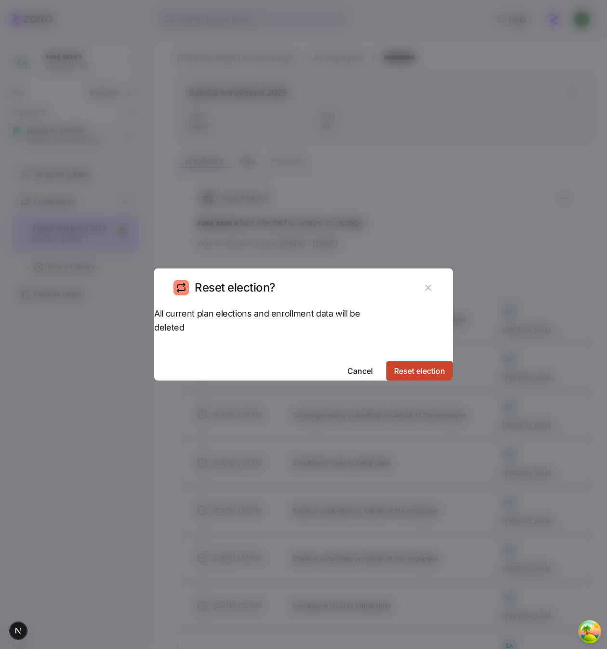
click at [396, 367] on span "Reset election" at bounding box center [419, 371] width 51 height 12
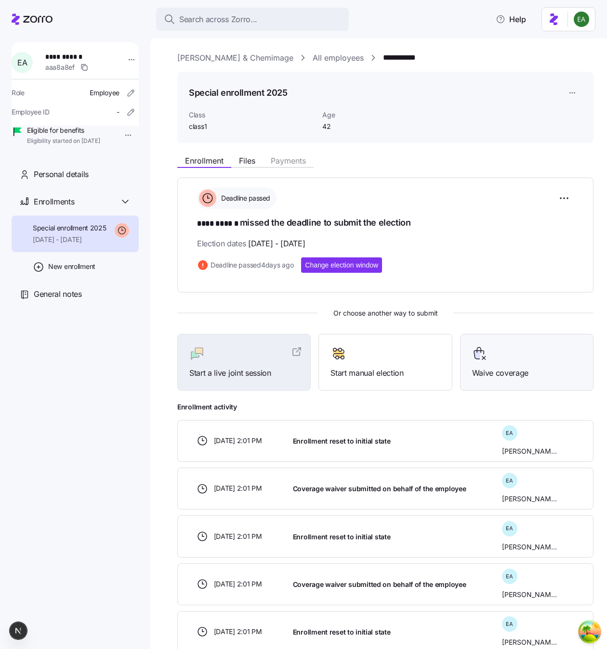
click at [504, 373] on span "Waive coverage" at bounding box center [526, 373] width 109 height 12
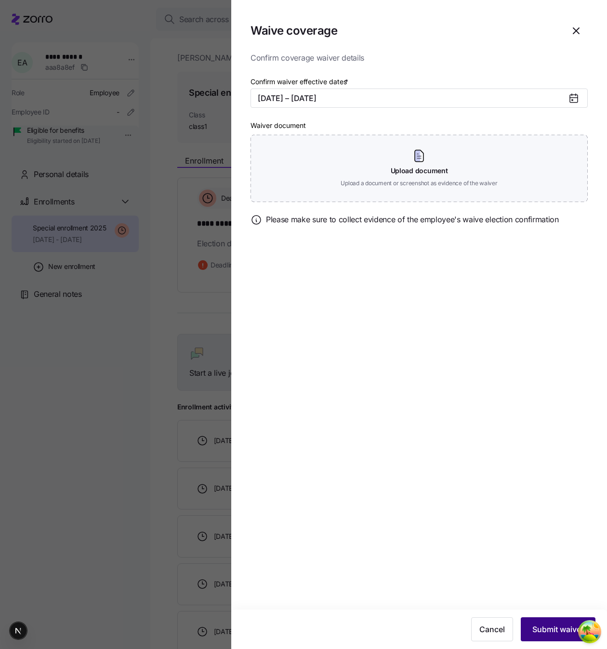
click at [567, 634] on span "Submit waiver" at bounding box center [558, 630] width 52 height 12
